Goal: Task Accomplishment & Management: Manage account settings

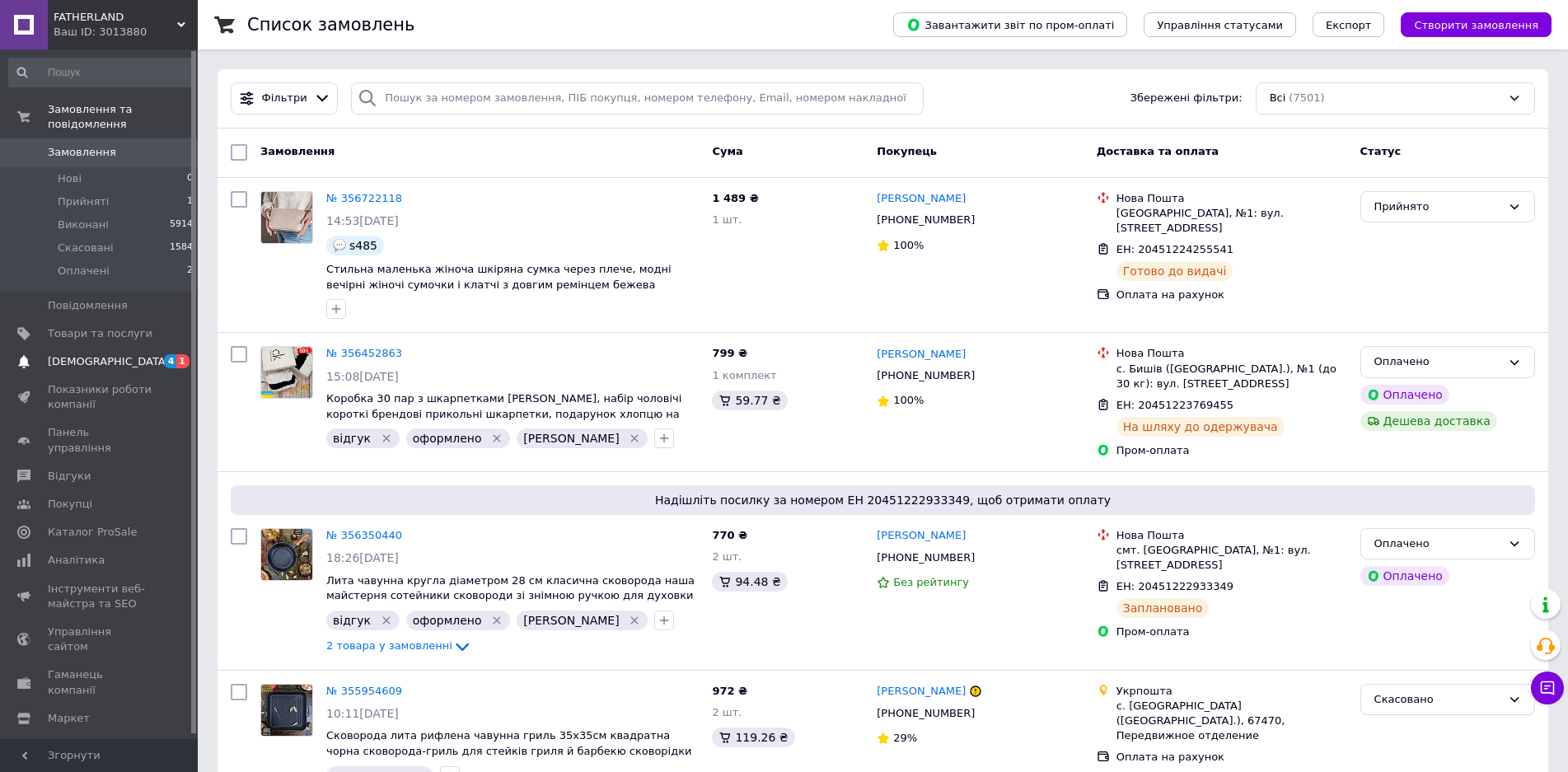
click at [125, 354] on span "[DEMOGRAPHIC_DATA]" at bounding box center [100, 361] width 105 height 15
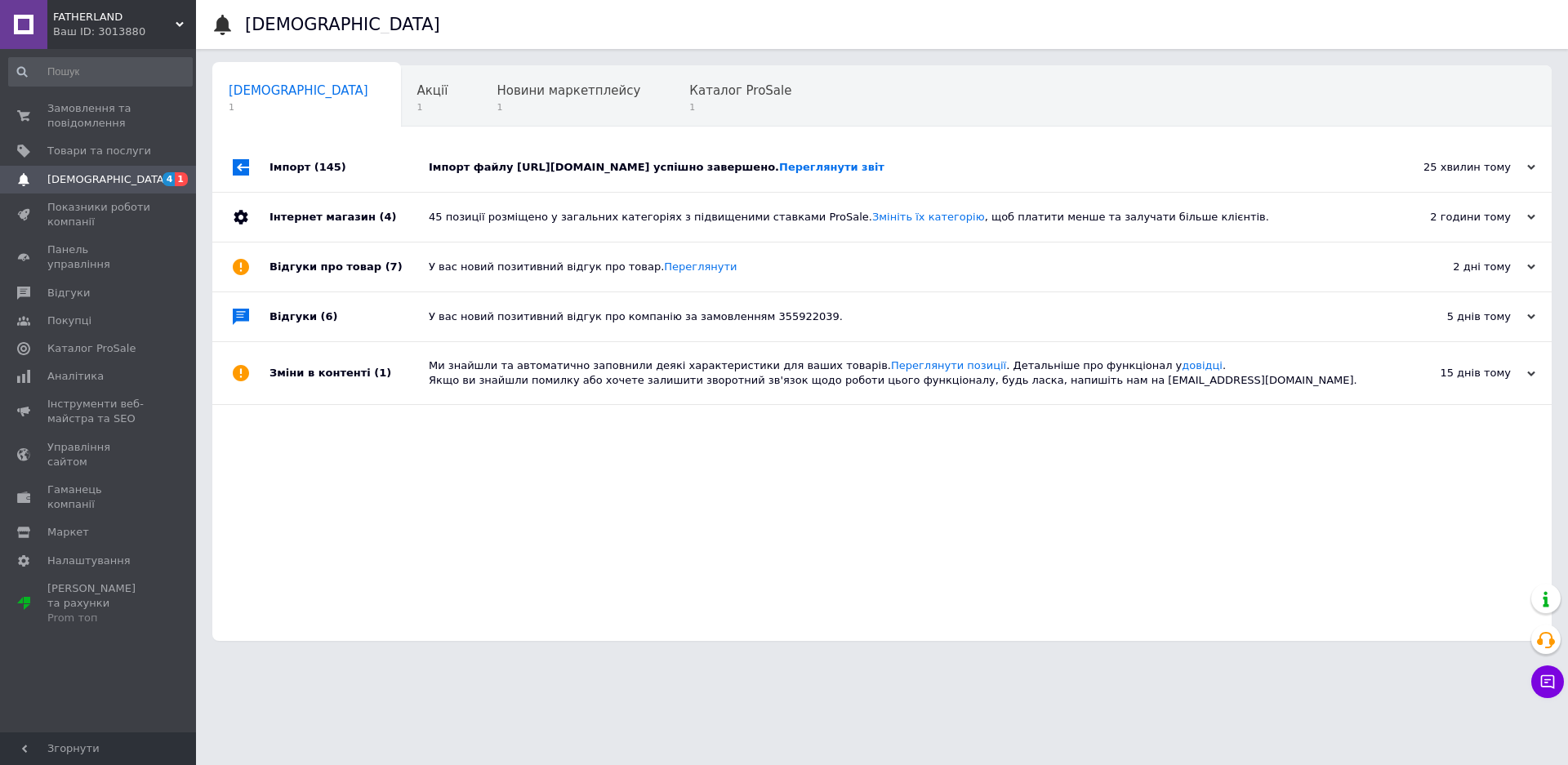
click at [129, 113] on span "Замовлення та повідомлення" at bounding box center [99, 116] width 104 height 29
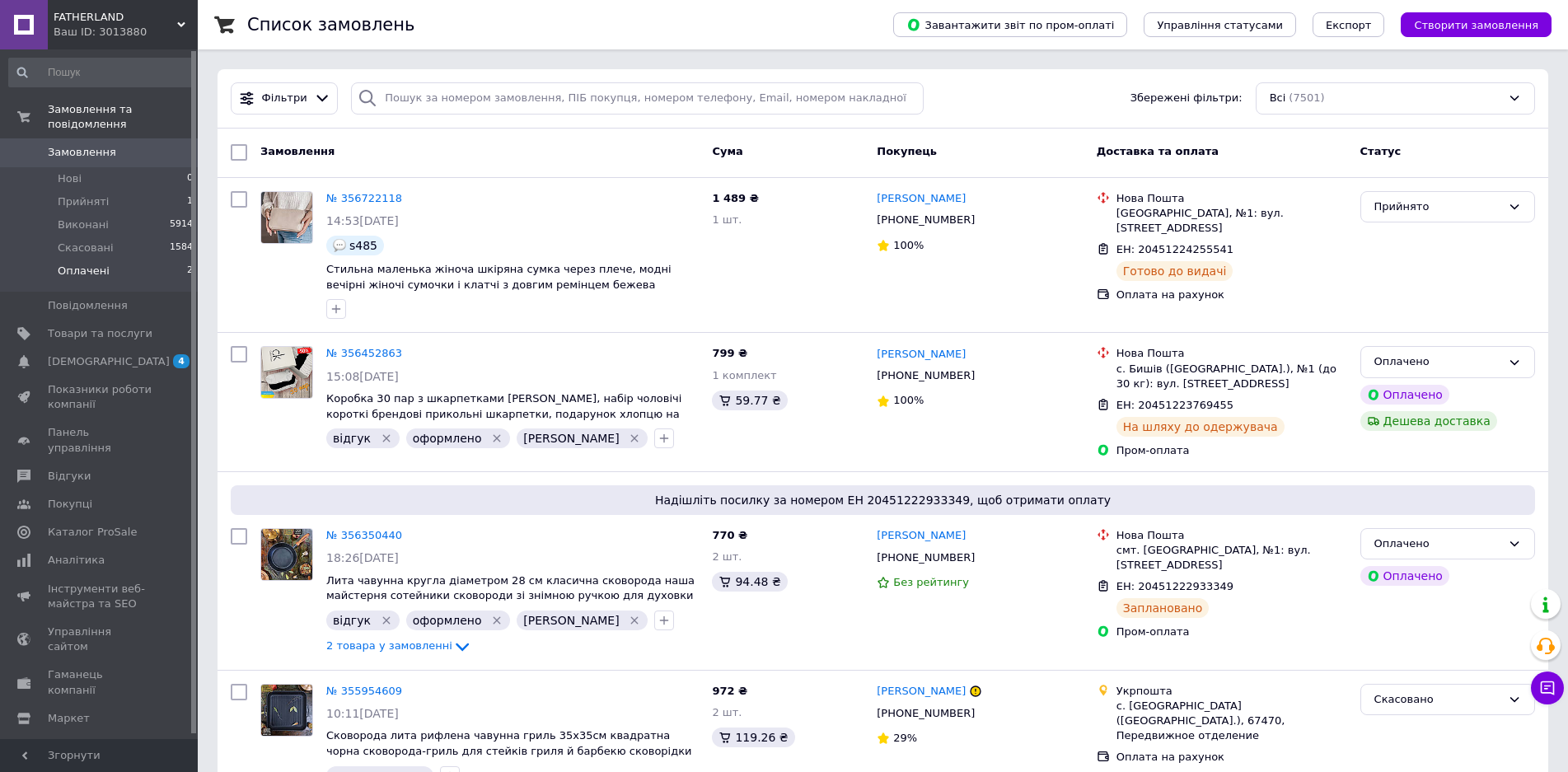
click at [111, 261] on li "Оплачені 2" at bounding box center [101, 275] width 202 height 31
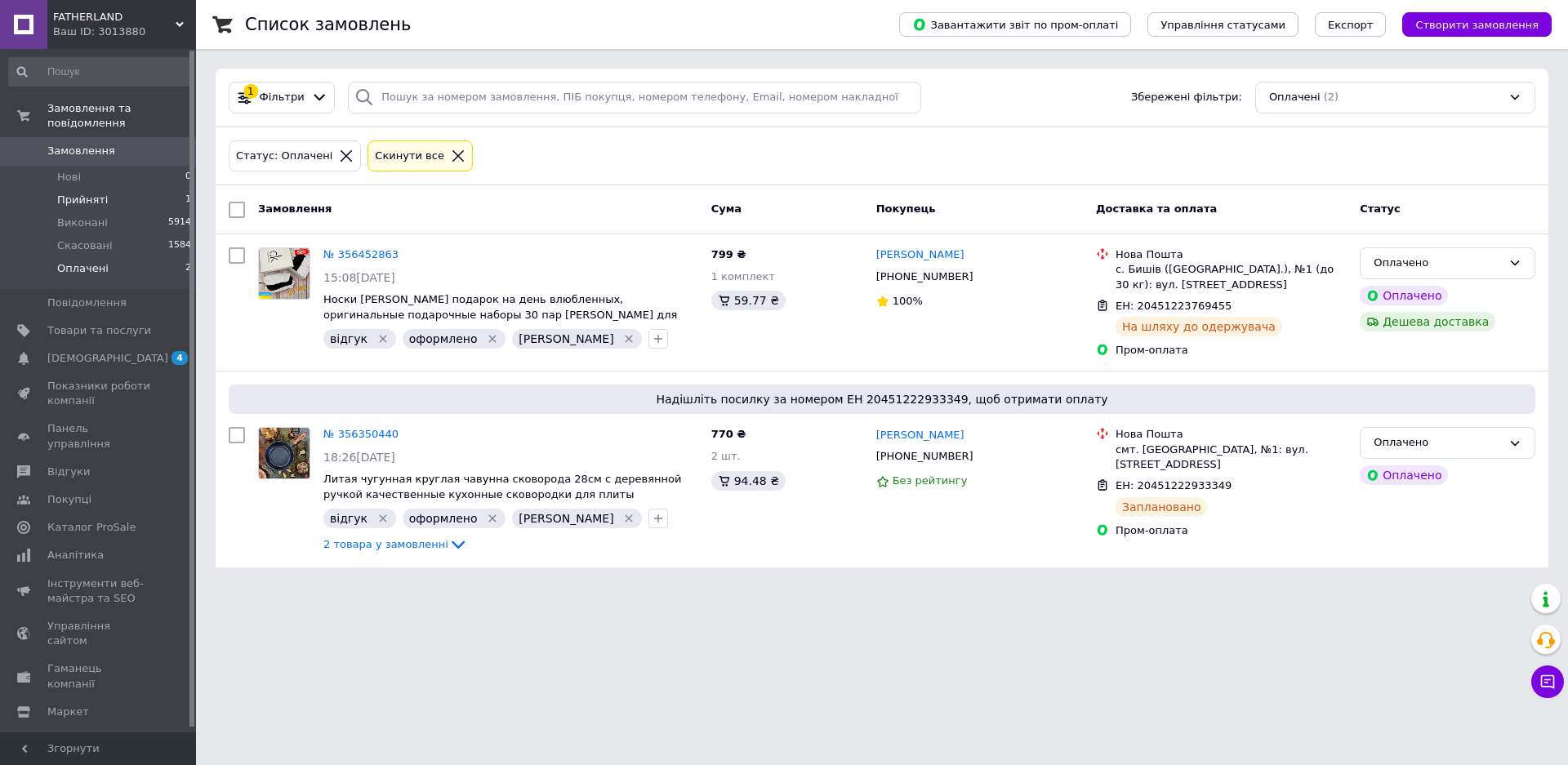
click at [105, 188] on li "Прийняті 1" at bounding box center [100, 200] width 201 height 23
